Goal: Task Accomplishment & Management: Use online tool/utility

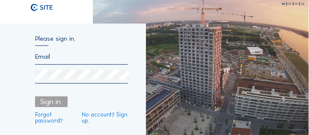
type input "[EMAIL_ADDRESS][DOMAIN_NAME]"
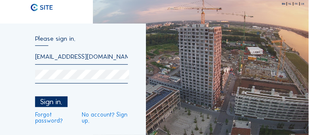
click at [49, 100] on div "Sign in." at bounding box center [51, 101] width 32 height 11
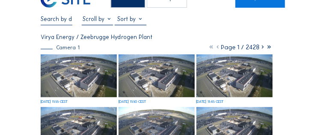
scroll to position [24, 0]
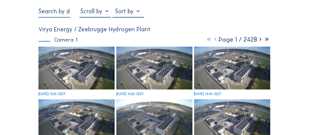
click at [83, 77] on img at bounding box center [76, 68] width 76 height 43
